Goal: Information Seeking & Learning: Learn about a topic

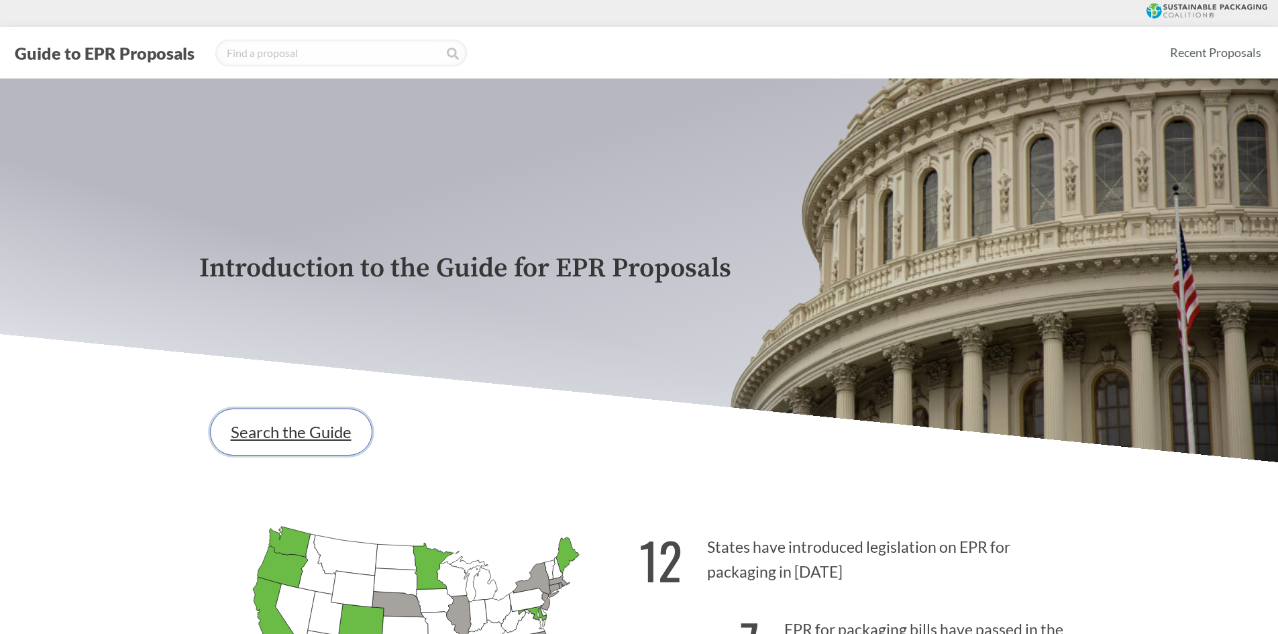
click at [293, 437] on link "Search the Guide" at bounding box center [291, 432] width 162 height 47
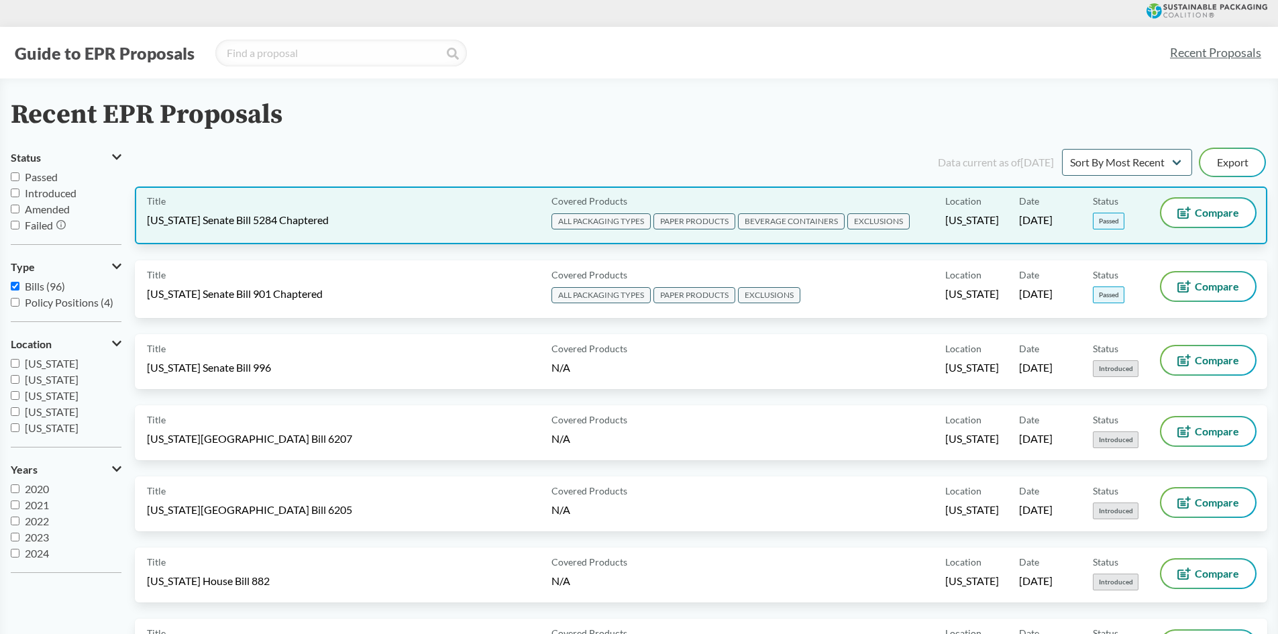
click at [340, 227] on div "Title [US_STATE] Senate Bill 5284 Chaptered" at bounding box center [346, 216] width 399 height 34
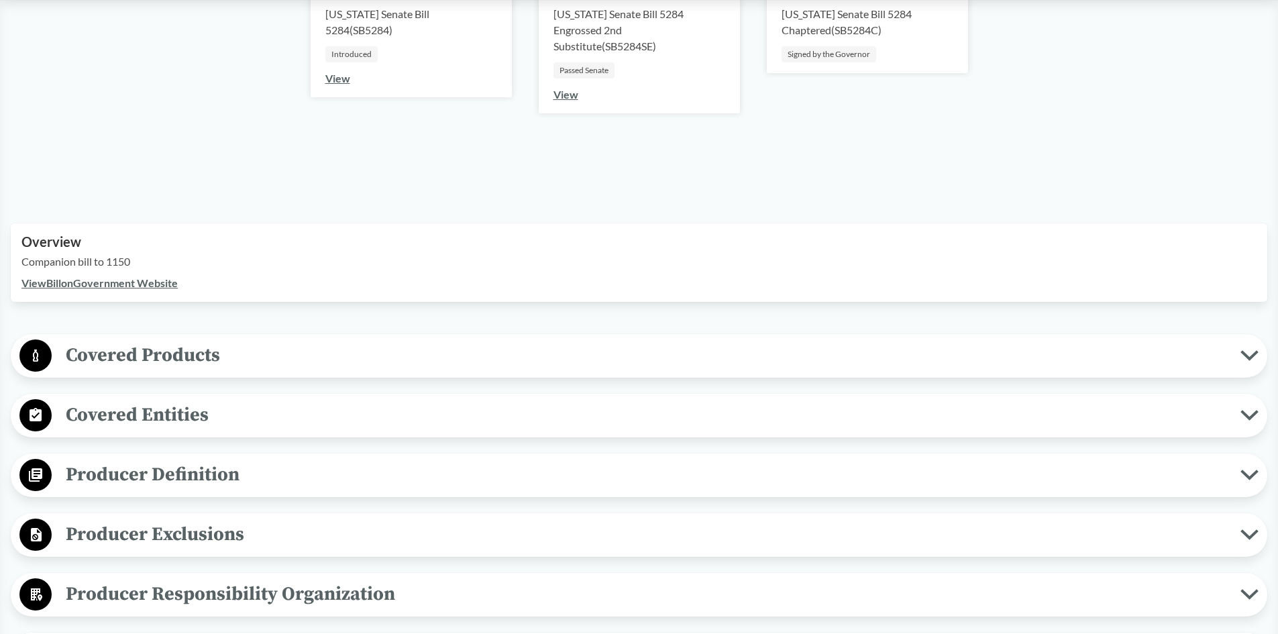
scroll to position [268, 0]
click at [463, 411] on span "Covered Entities" at bounding box center [646, 414] width 1189 height 30
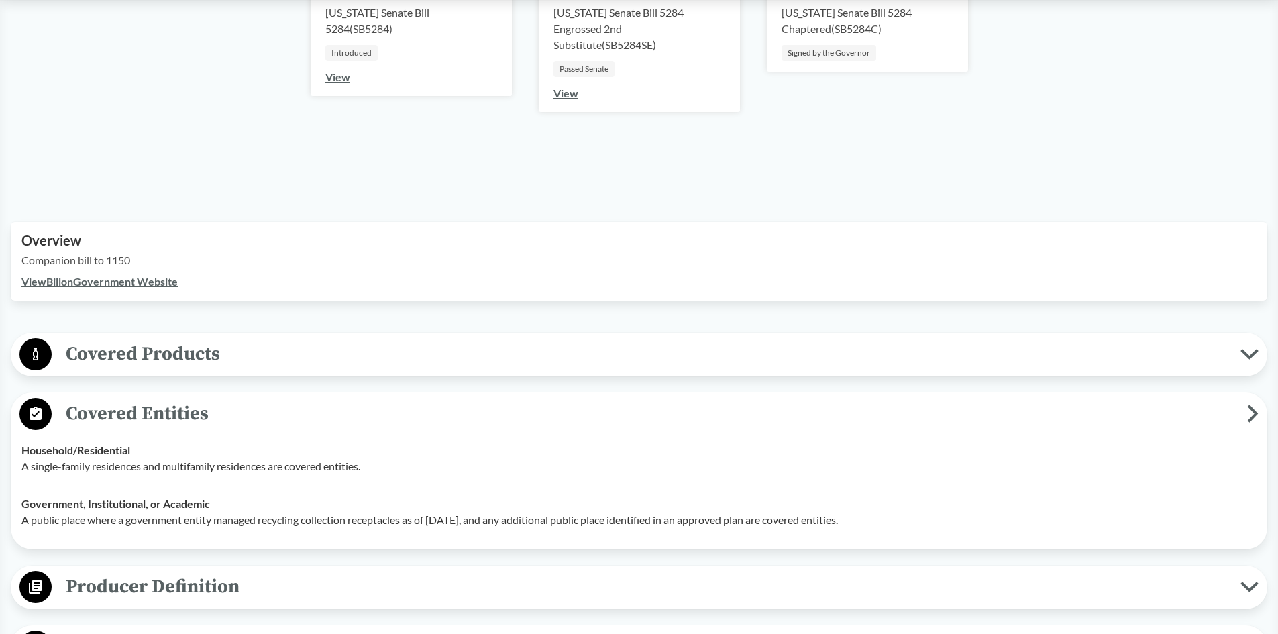
click at [367, 417] on span "Covered Entities" at bounding box center [650, 414] width 1196 height 30
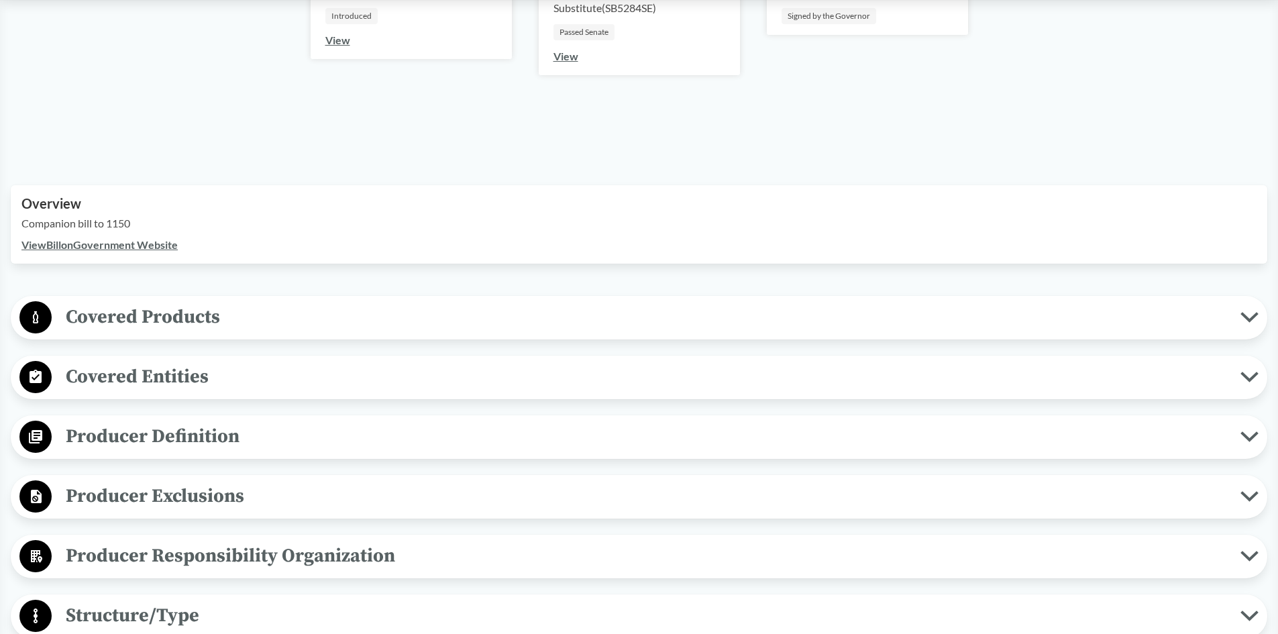
scroll to position [403, 0]
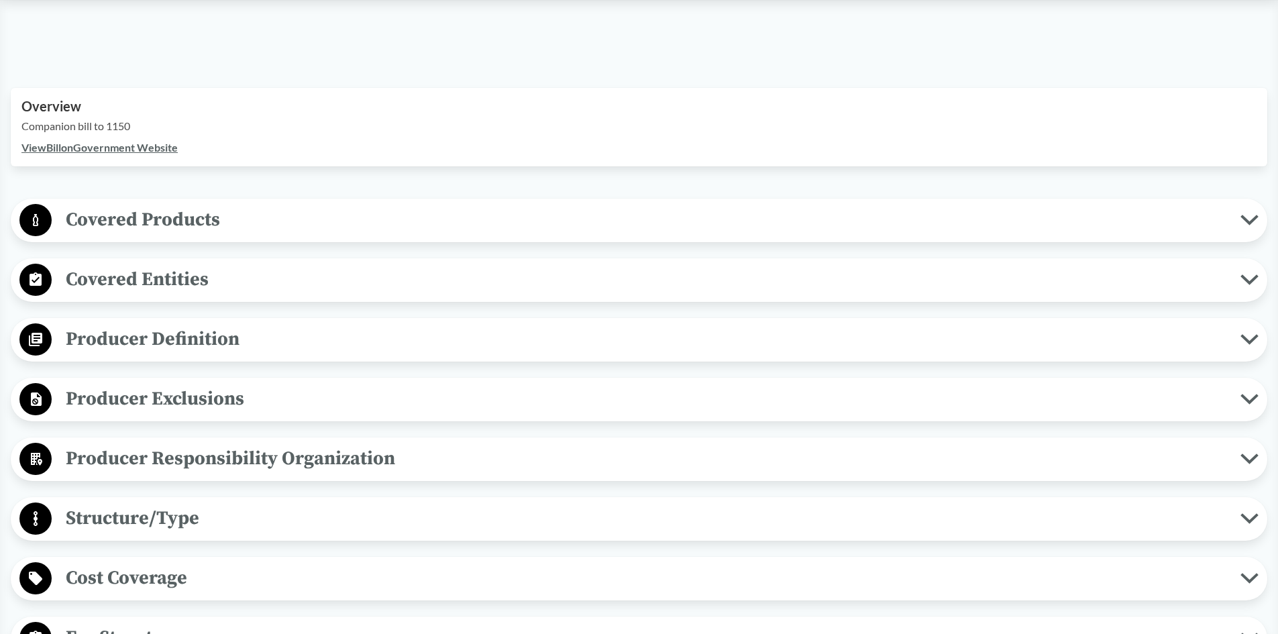
click at [129, 518] on span "Structure/Type" at bounding box center [646, 518] width 1189 height 30
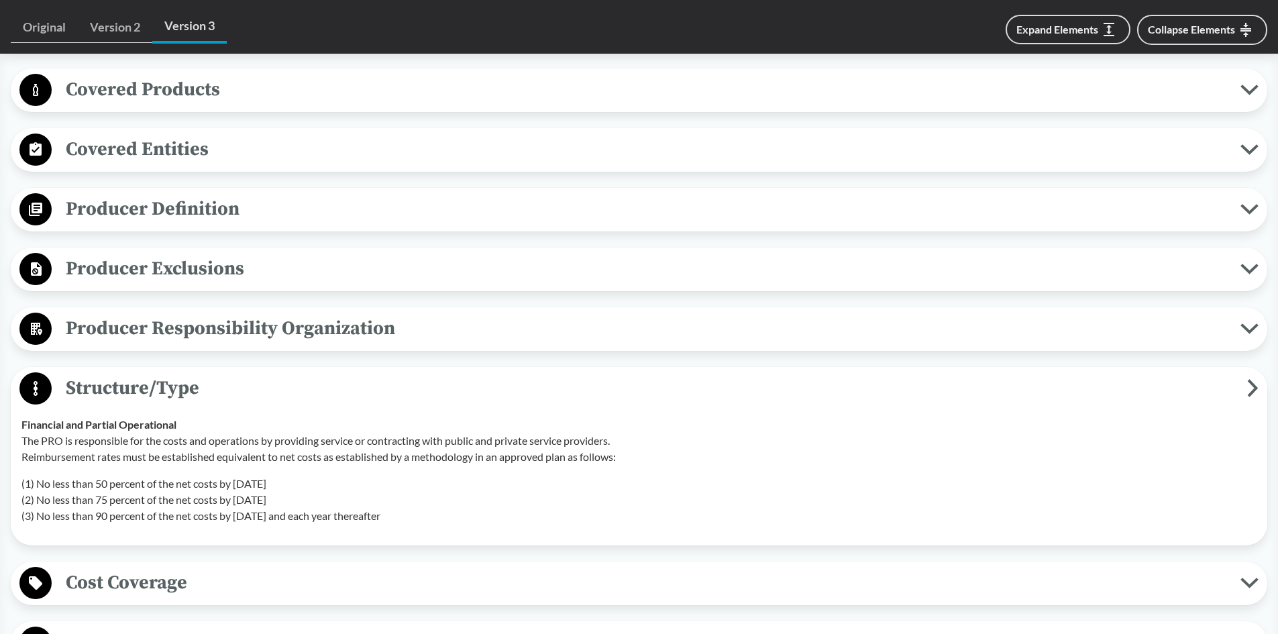
scroll to position [537, 0]
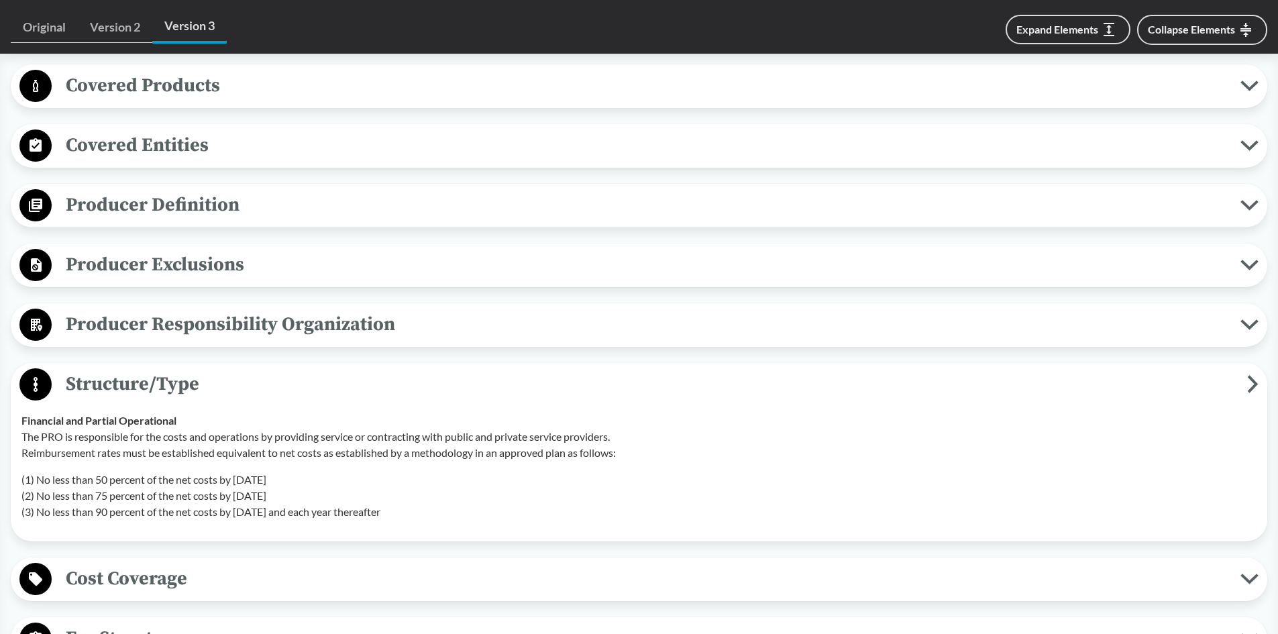
click at [268, 393] on span "Structure/Type" at bounding box center [650, 384] width 1196 height 30
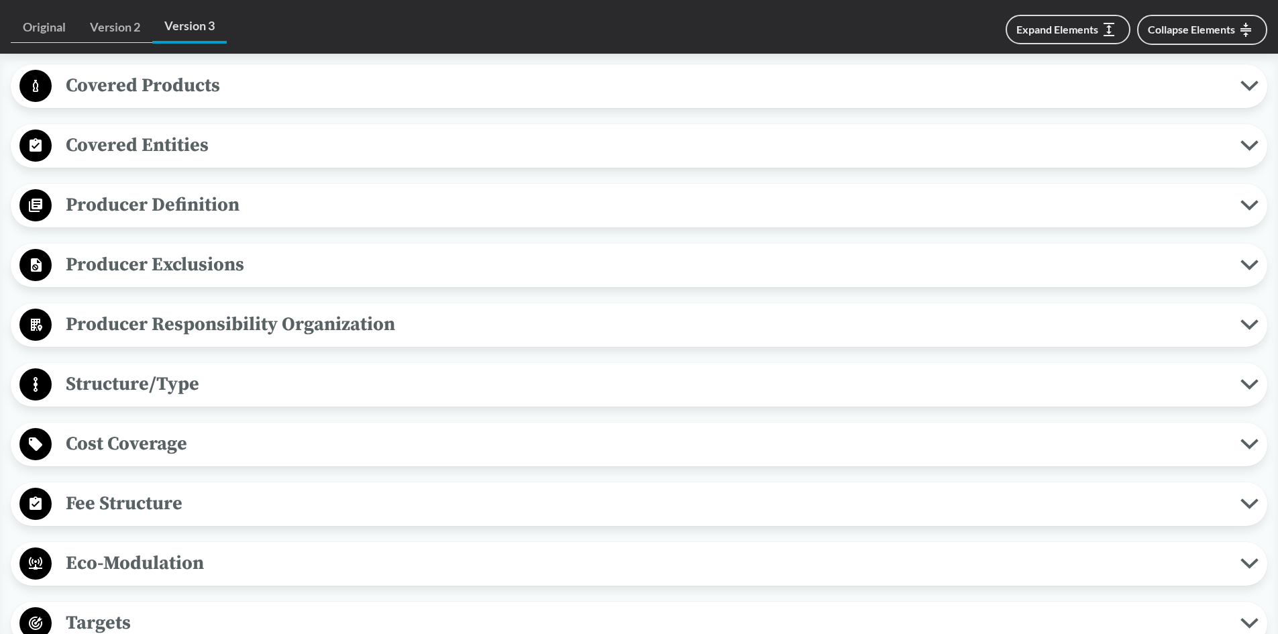
click at [217, 452] on span "Cost Coverage" at bounding box center [646, 444] width 1189 height 30
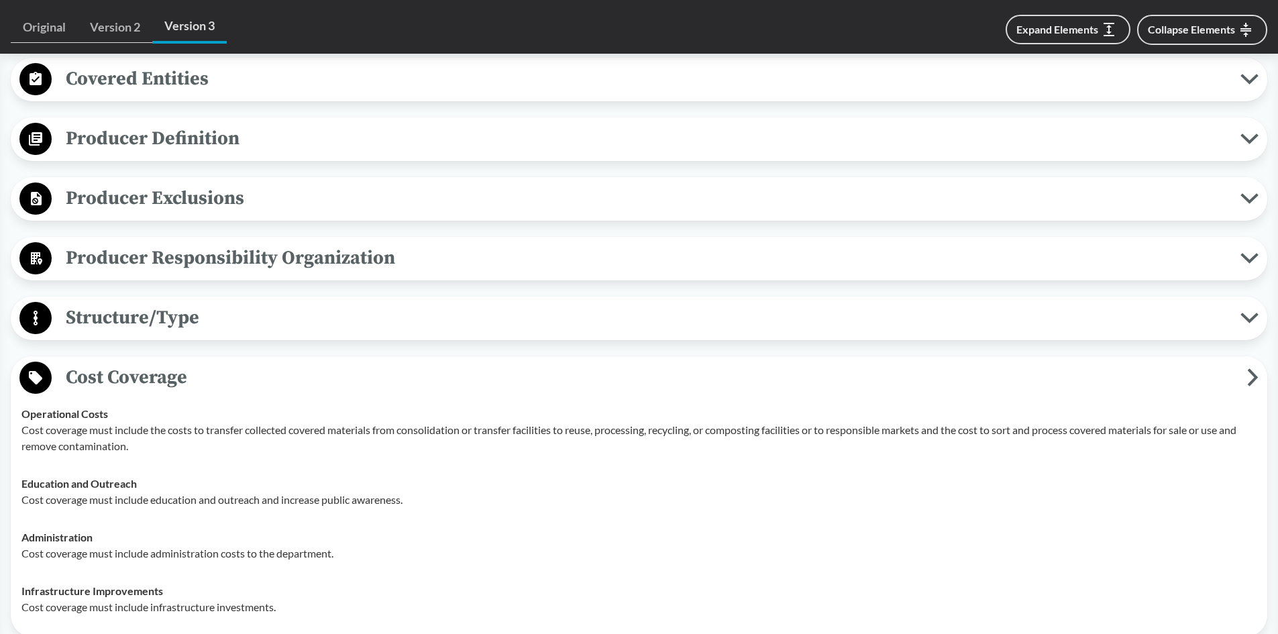
scroll to position [604, 0]
